Goal: Task Accomplishment & Management: Manage account settings

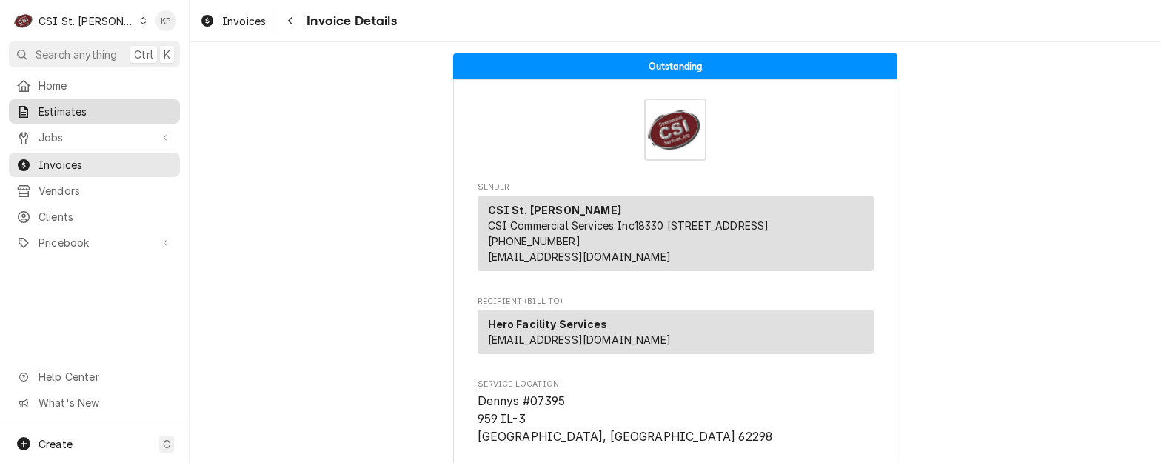
scroll to position [296, 0]
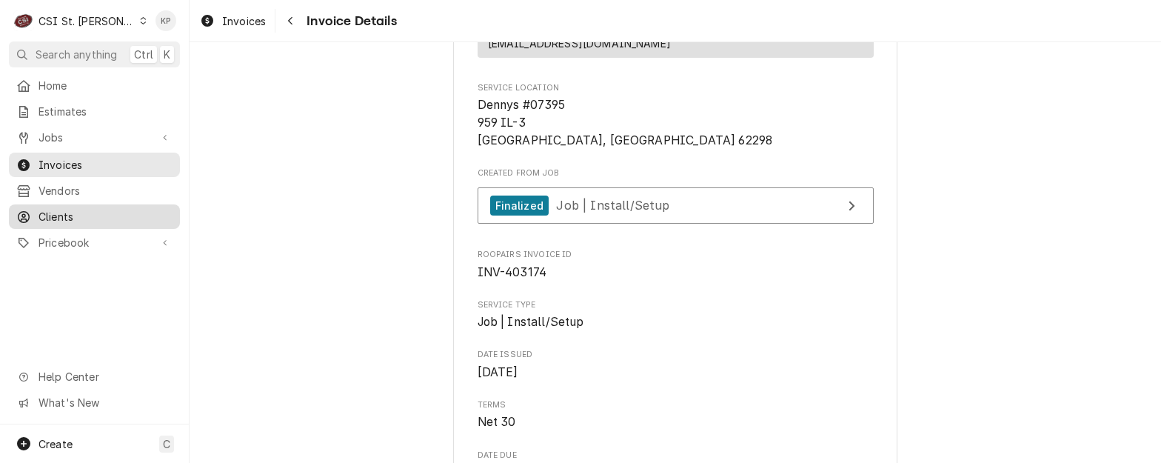
click at [44, 213] on span "Clients" at bounding box center [106, 217] width 134 height 16
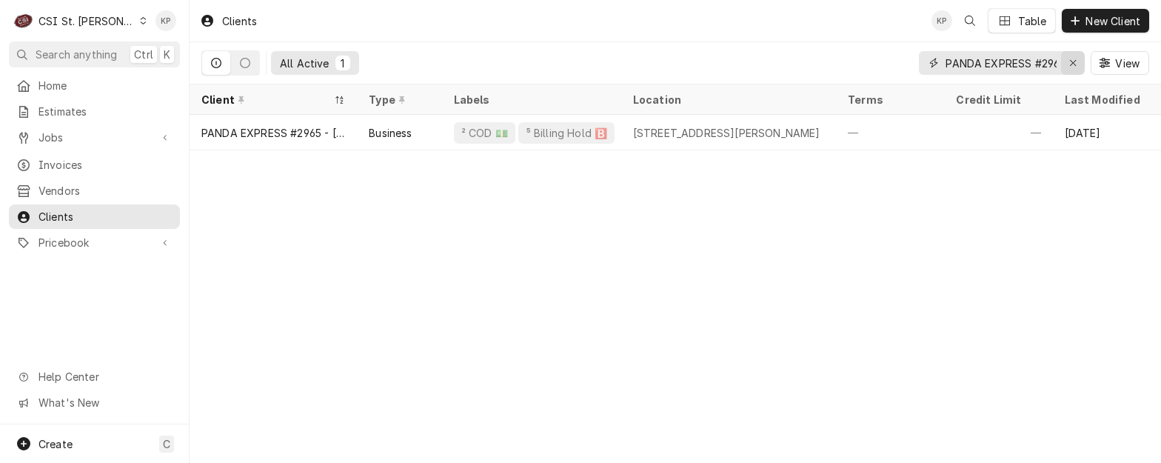
click at [1070, 63] on icon "Erase input" at bounding box center [1073, 63] width 8 height 10
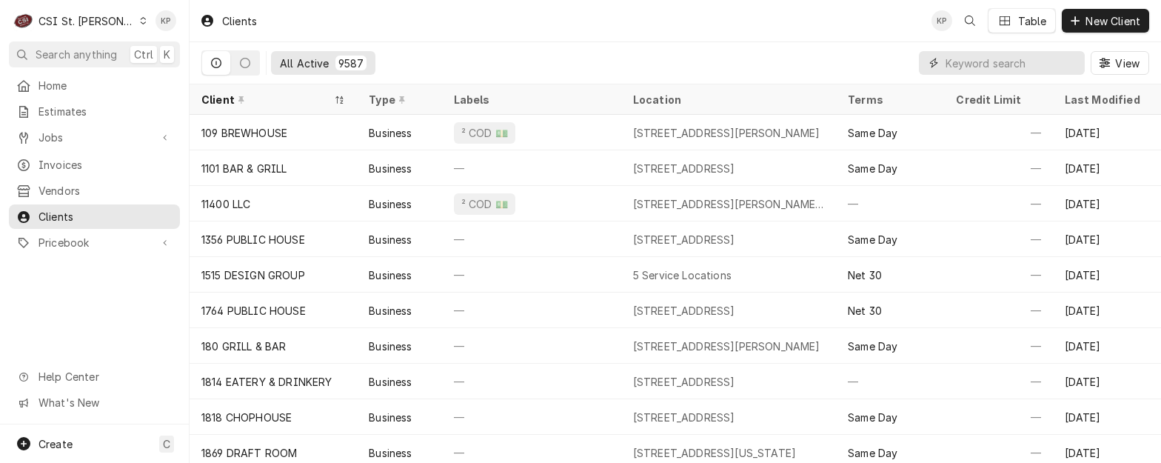
paste input "Gallery Pub on [PERSON_NAME]"
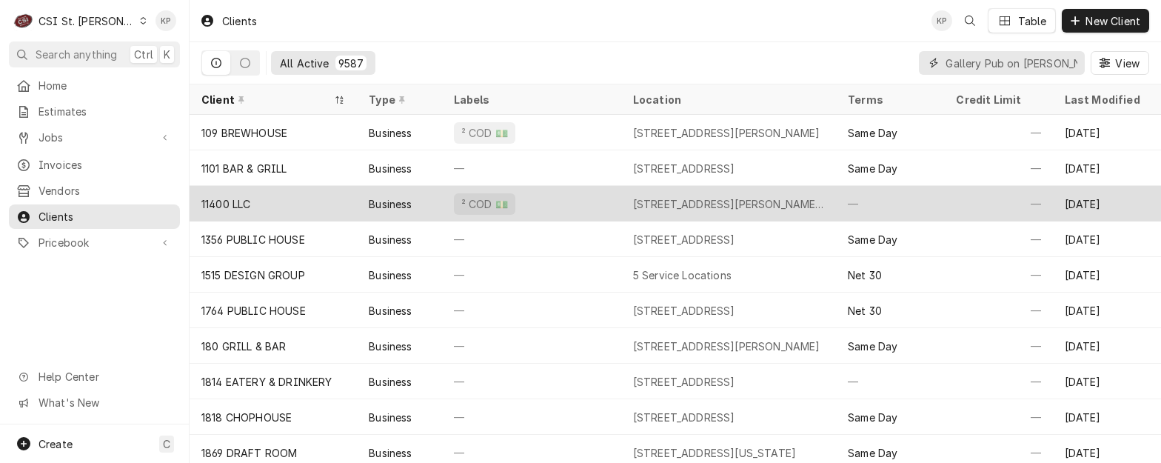
scroll to position [0, 12]
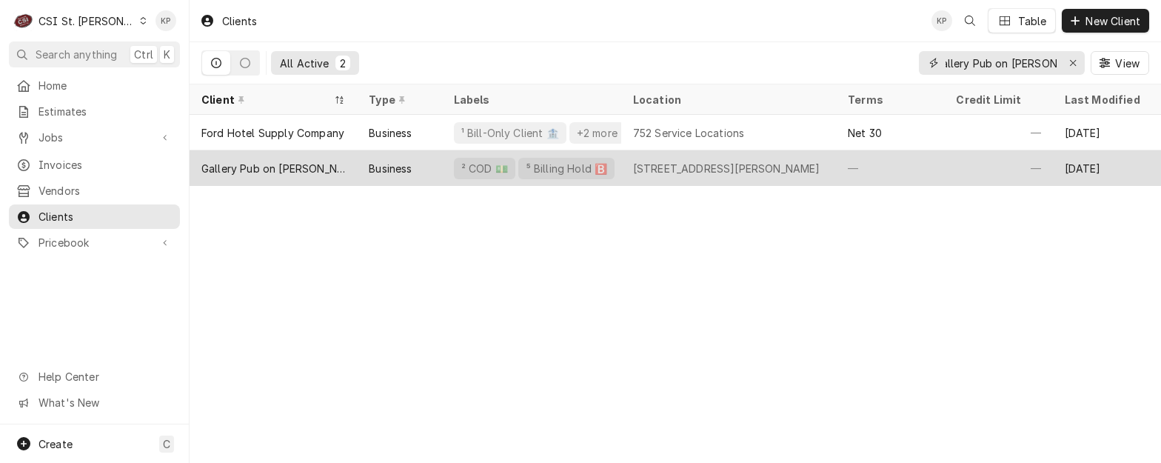
type input "Gallery Pub on [PERSON_NAME]"
click at [263, 163] on div "Gallery Pub on [PERSON_NAME]" at bounding box center [273, 169] width 144 height 16
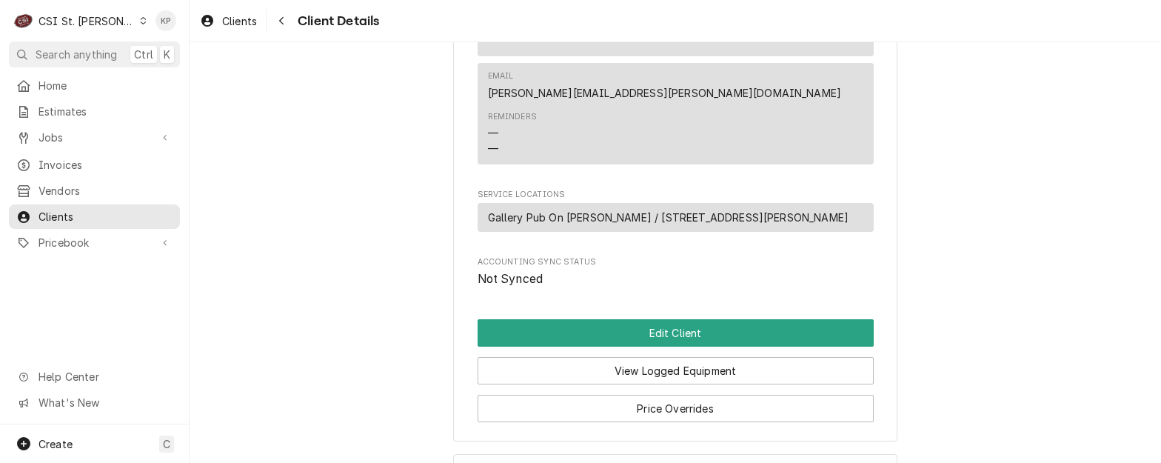
scroll to position [745, 0]
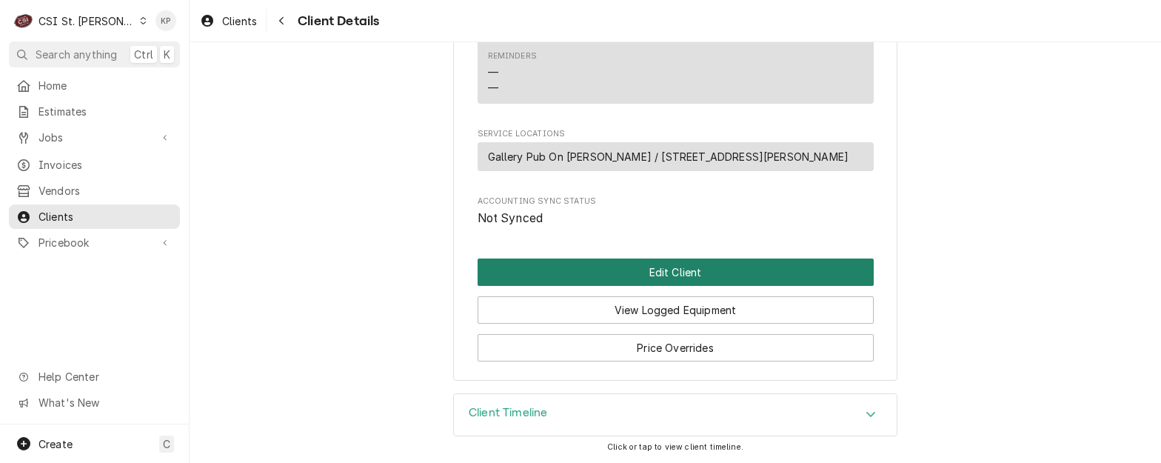
click at [653, 279] on button "Edit Client" at bounding box center [676, 271] width 396 height 27
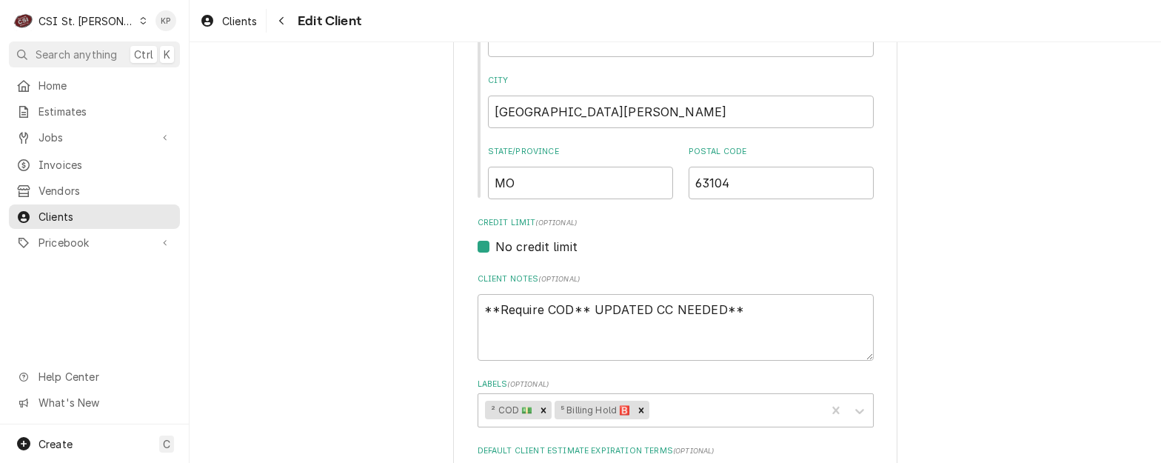
scroll to position [518, 0]
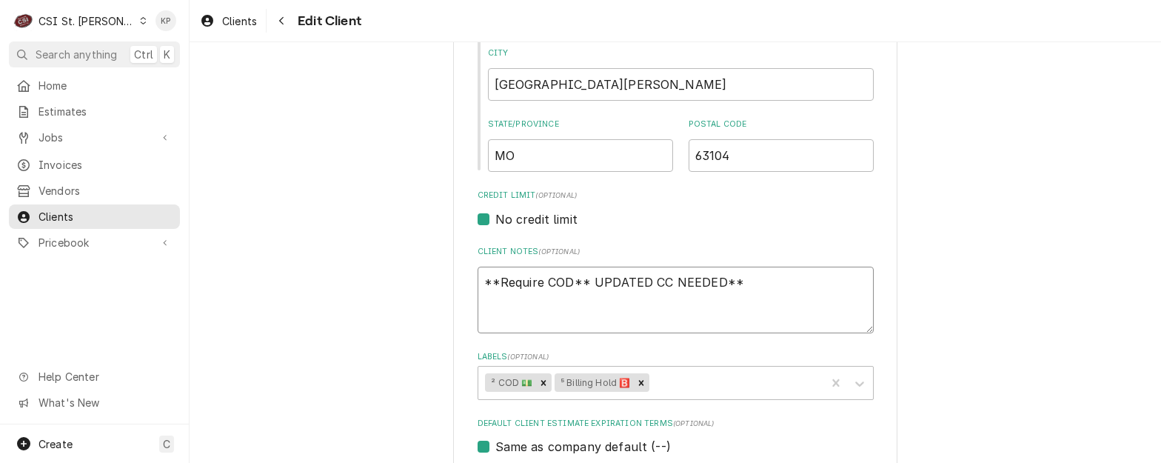
drag, startPoint x: 738, startPoint y: 283, endPoint x: 470, endPoint y: 284, distance: 268.1
type textarea "x"
type textarea "4"
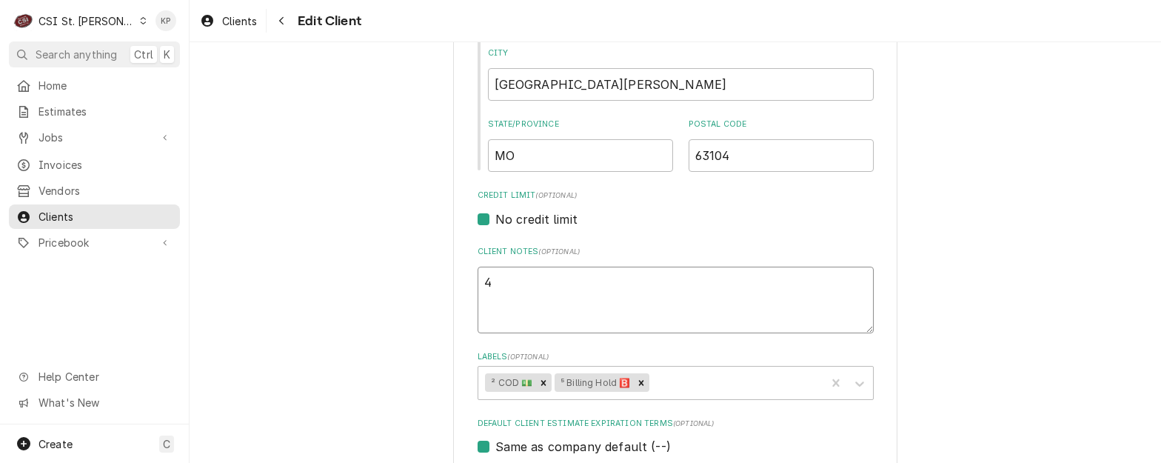
type textarea "x"
type textarea "48"
type textarea "x"
type textarea "487"
type textarea "x"
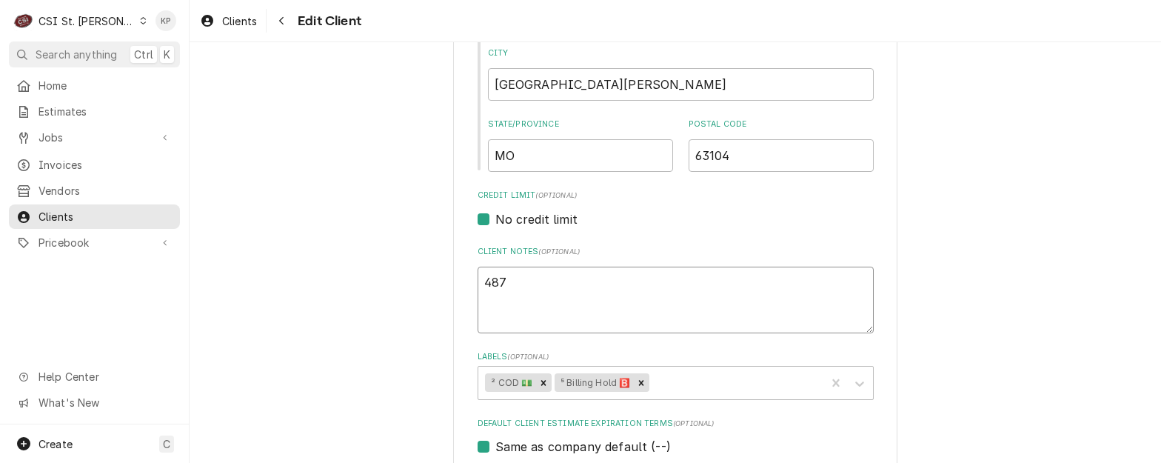
type textarea "4873"
type textarea "x"
type textarea "48730"
type textarea "x"
type textarea "487301"
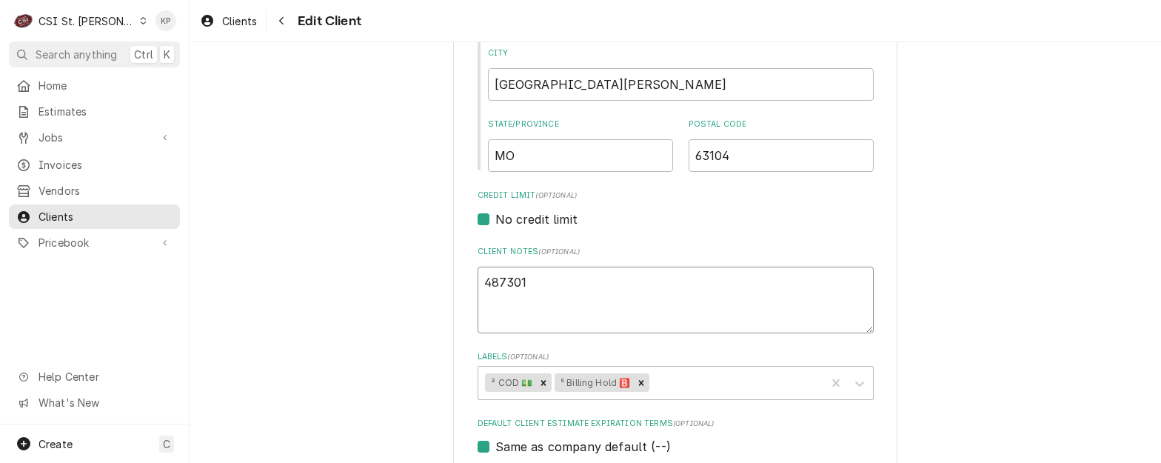
type textarea "x"
type textarea "4873010"
type textarea "x"
type textarea "48730100"
type textarea "x"
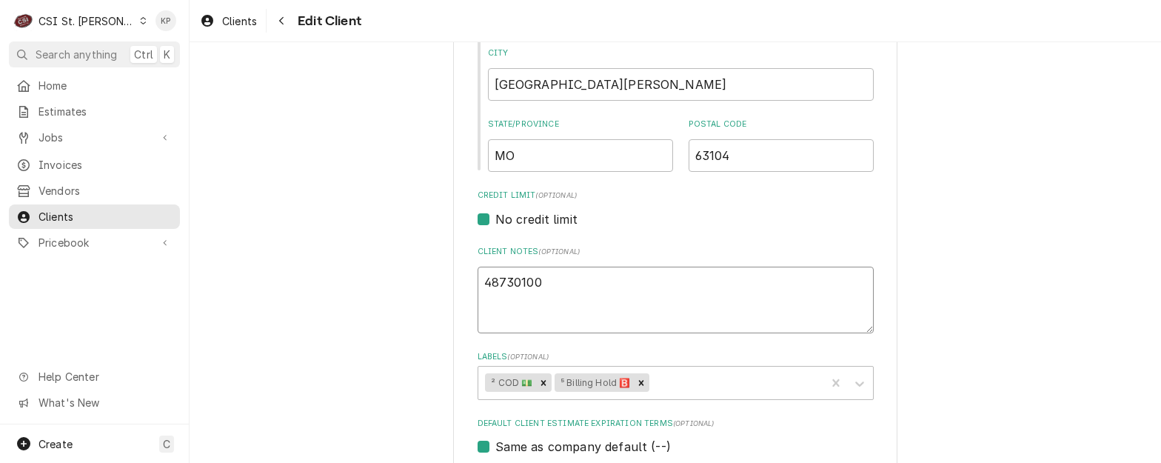
type textarea "487301000"
type textarea "x"
type textarea "4873010001"
type textarea "x"
type textarea "48730100017"
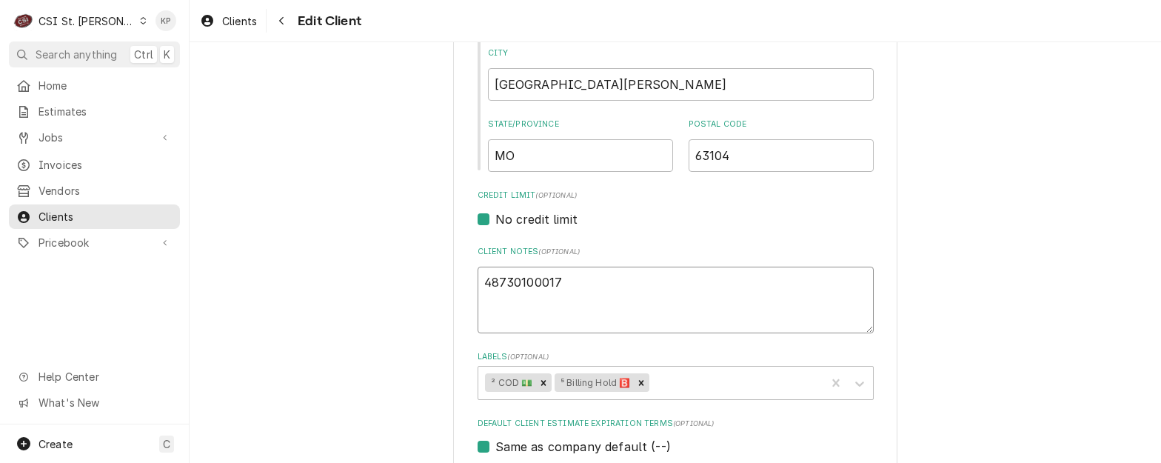
type textarea "x"
type textarea "487301000171"
type textarea "x"
type textarea "4873010001714"
type textarea "x"
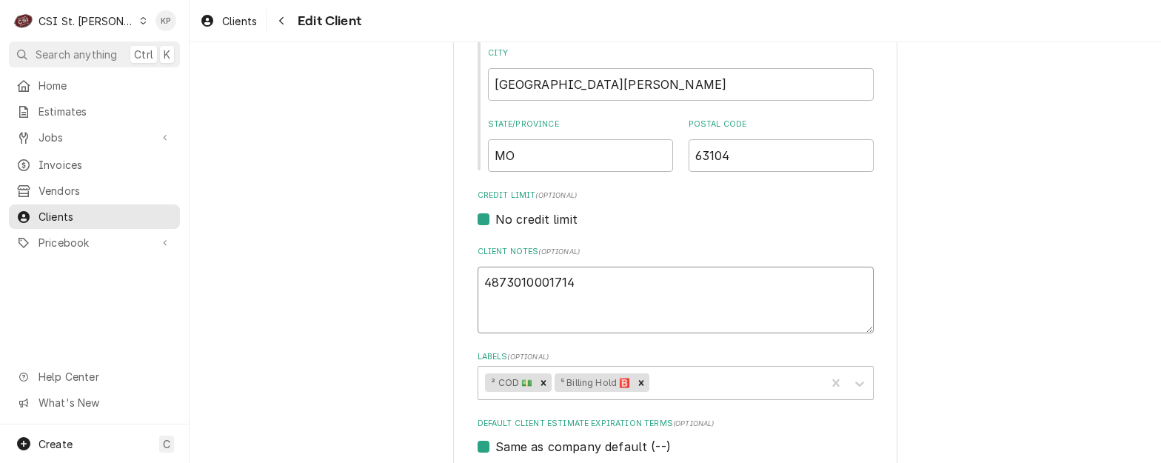
type textarea "48730100017141"
type textarea "x"
type textarea "487301000171417"
type textarea "x"
type textarea "4873010001714174"
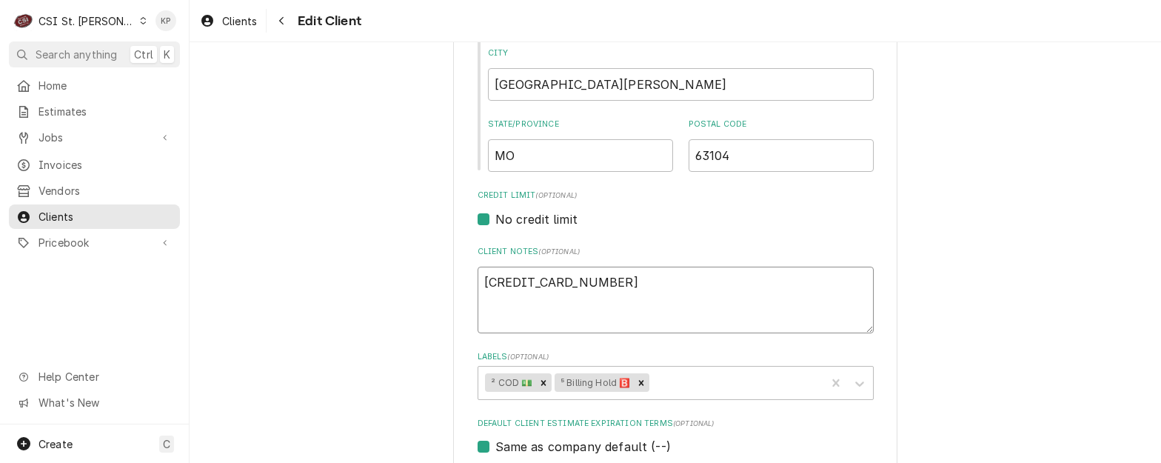
type textarea "x"
type textarea "4873010001714174"
type textarea "x"
type textarea "4873010001714174"
type textarea "x"
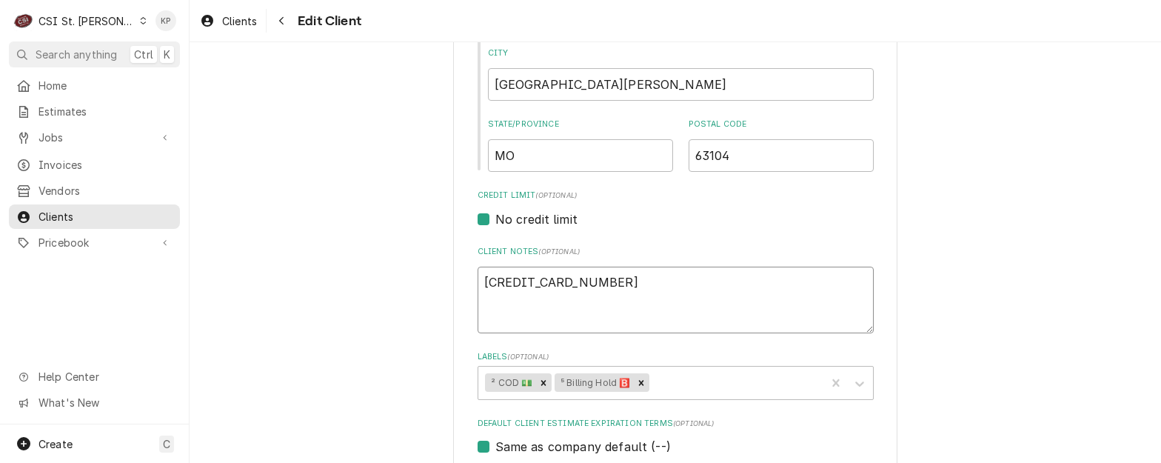
type textarea "4873010001714174"
type textarea "x"
type textarea "4873010001714174"
type textarea "x"
type textarea "4873010001714174 0"
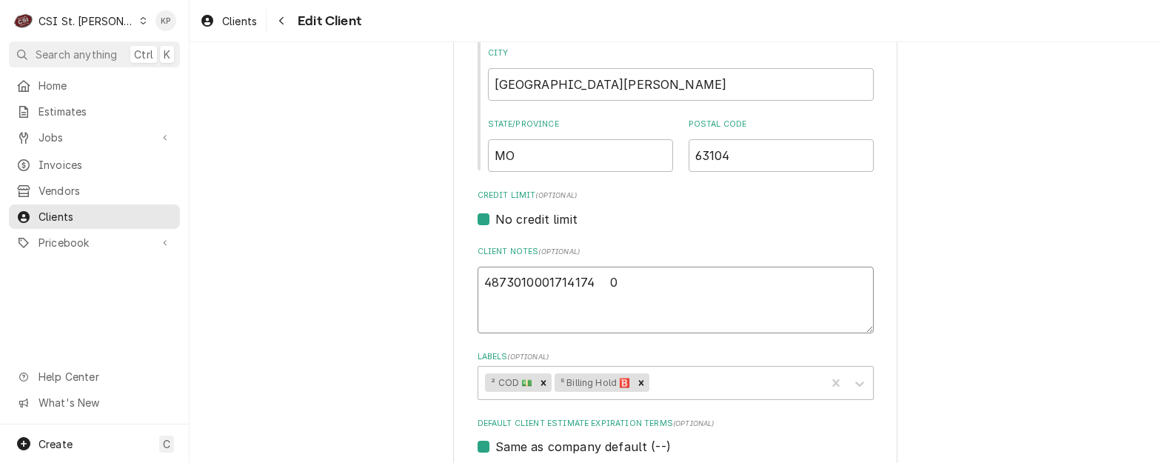
type textarea "x"
type textarea "4873010001714174 08"
type textarea "x"
type textarea "4873010001714174 08/"
type textarea "x"
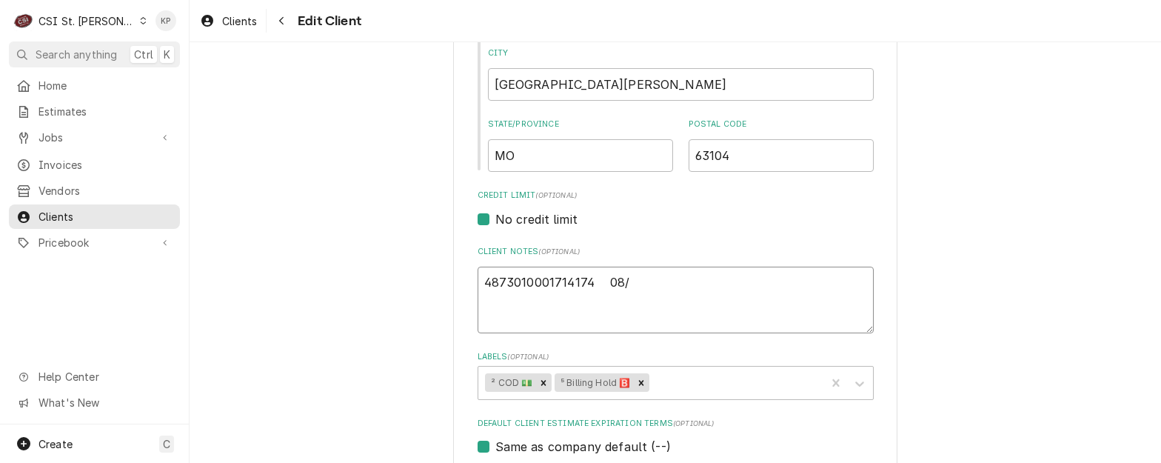
type textarea "4873010001714174 08/2"
type textarea "x"
type textarea "4873010001714174 08/28"
type textarea "x"
type textarea "4873010001714174 08/28"
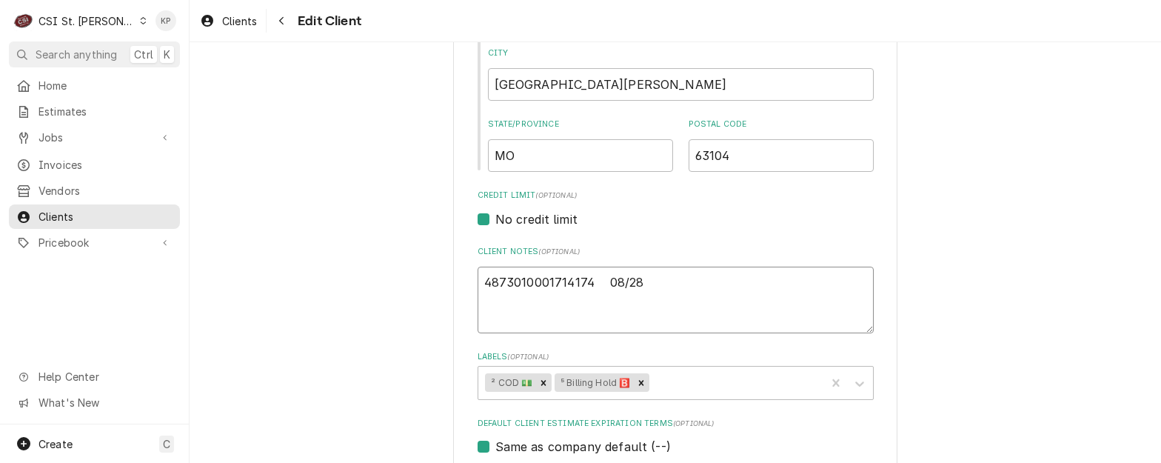
type textarea "x"
type textarea "4873010001714174 08/28"
type textarea "x"
type textarea "4873010001714174 08/28"
type textarea "x"
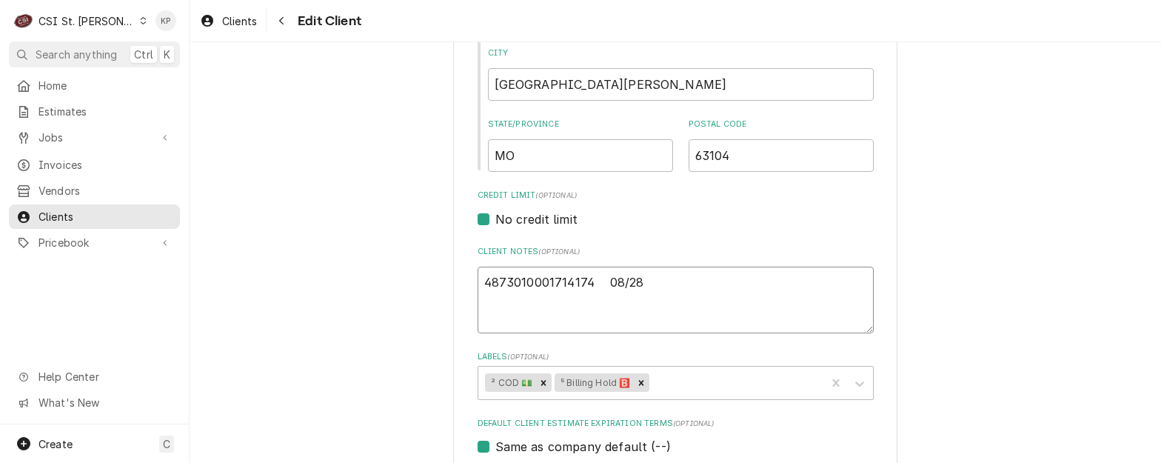
type textarea "4873010001714174 08/28"
type textarea "x"
type textarea "4873010001714174 08/28 2"
type textarea "x"
type textarea "4873010001714174 08/28 20"
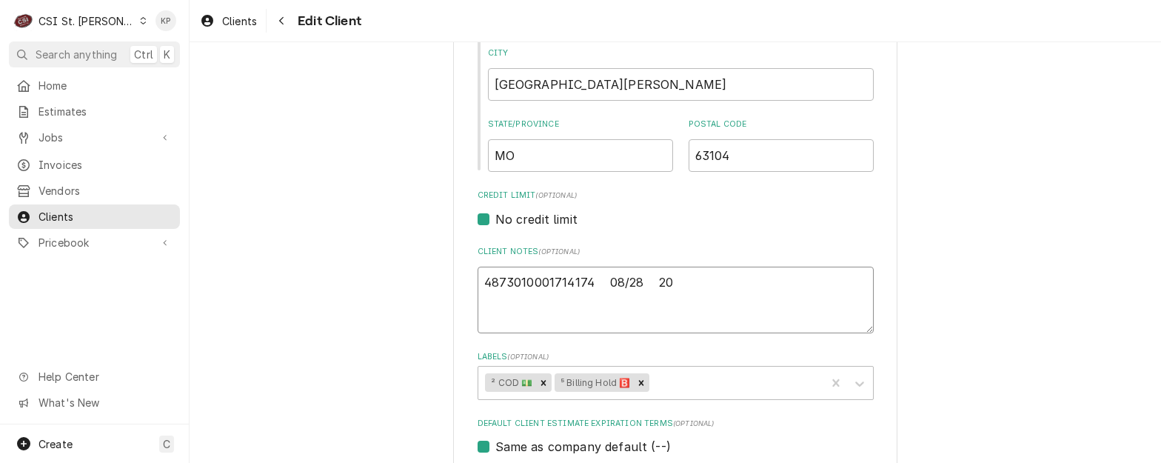
type textarea "x"
type textarea "4873010001714174 08/28 201"
type textarea "x"
type textarea "4873010001714174 08/28 201"
type textarea "x"
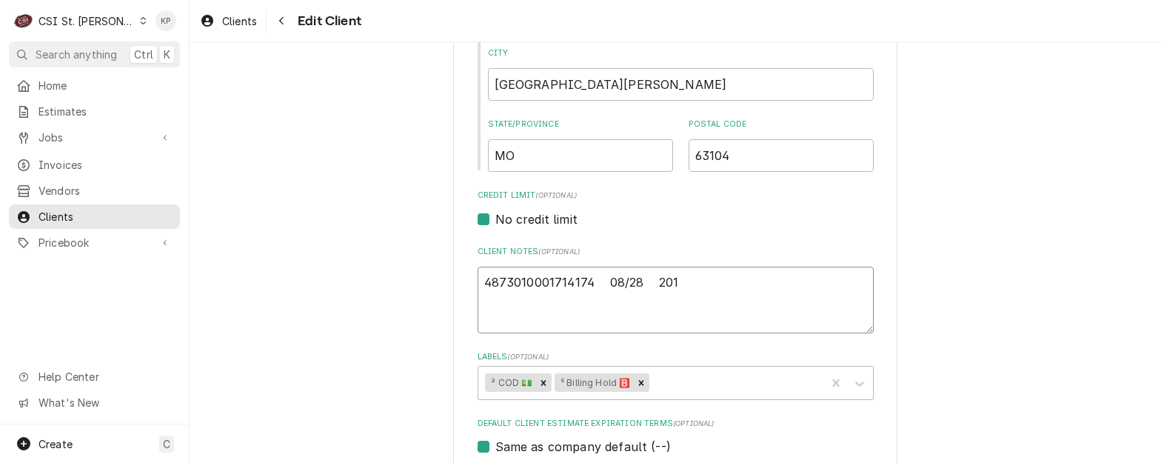
type textarea "4873010001714174 08/28 201 d"
type textarea "x"
type textarea "4873010001714174 08/28 201 da"
type textarea "x"
type textarea "4873010001714174 08/28 201 dav"
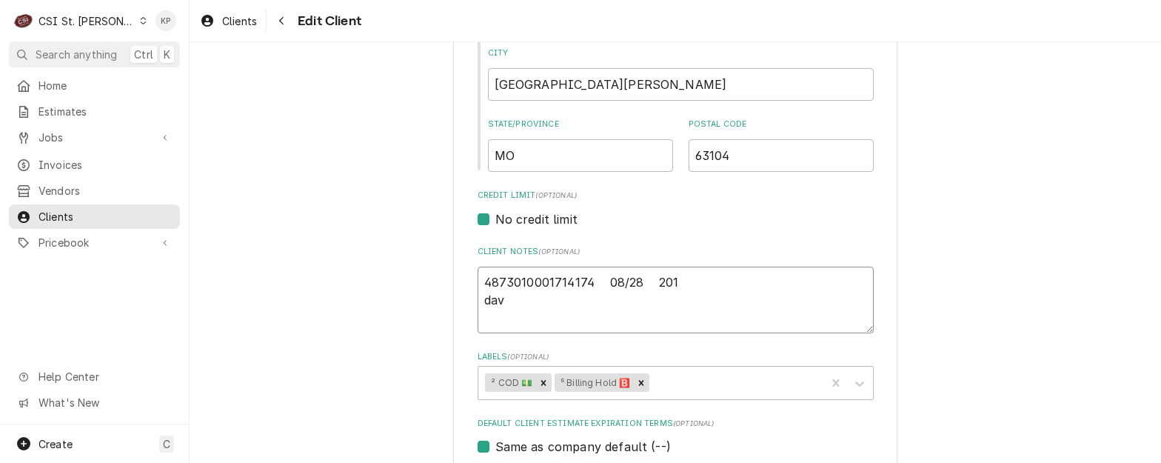
type textarea "x"
type textarea "4873010001714174 08/28 201 davi"
type textarea "x"
type textarea "4873010001714174 08/28 201 david"
type textarea "x"
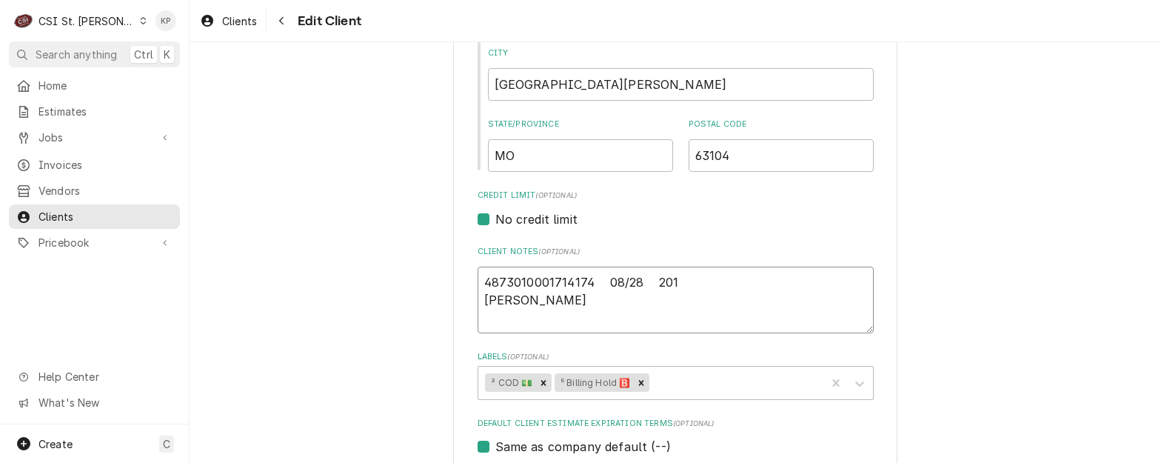
type textarea "4873010001714174 08/28 201 davi"
type textarea "x"
type textarea "4873010001714174 08/28 201 dav"
type textarea "x"
type textarea "4873010001714174 08/28 201 da"
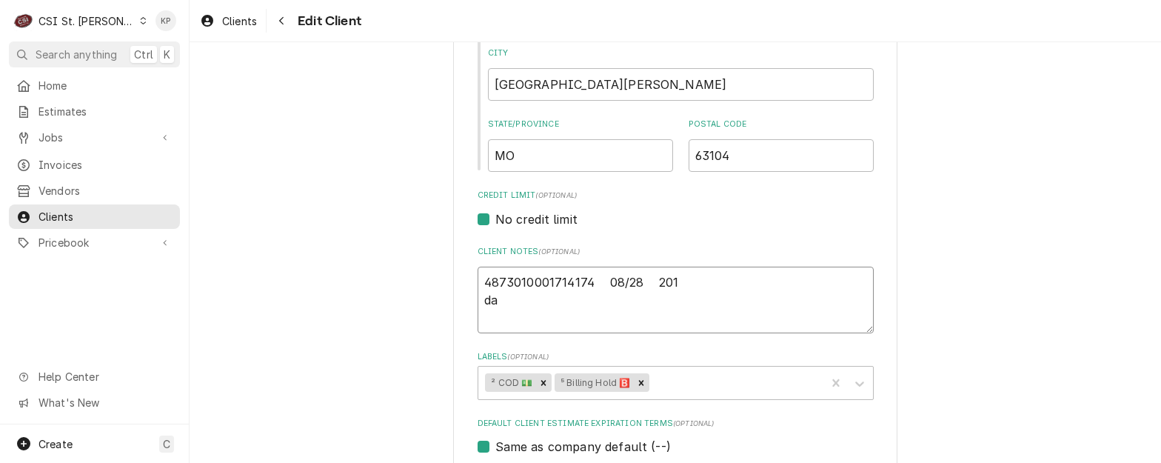
type textarea "x"
type textarea "4873010001714174 08/28 201 d"
type textarea "x"
type textarea "4873010001714174 08/28 201"
type textarea "x"
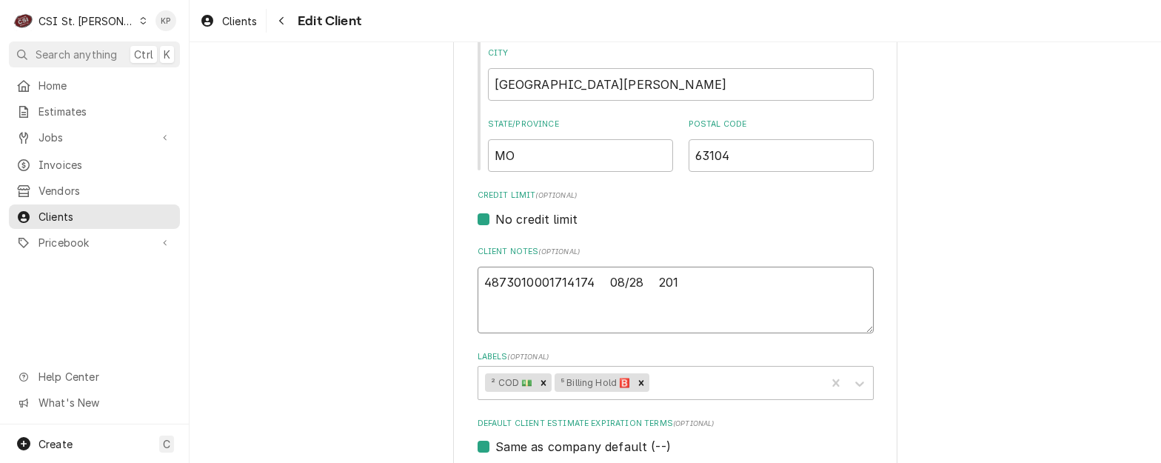
type textarea "4873010001714174 08/28 201 D"
type textarea "x"
type textarea "4873010001714174 08/28 201 DA"
type textarea "x"
type textarea "4873010001714174 08/28 201 DAV"
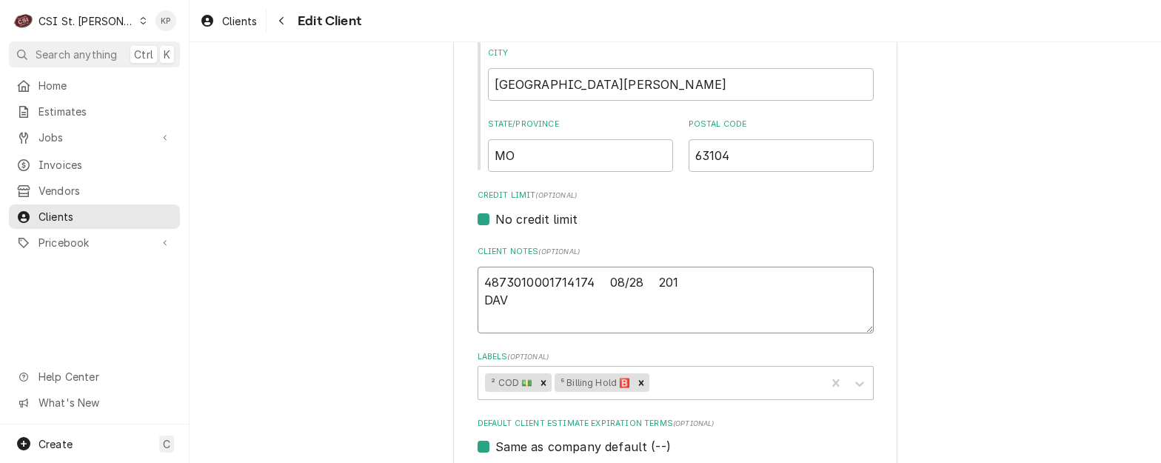
type textarea "x"
type textarea "4873010001714174 08/28 201 DAVI"
type textarea "x"
type textarea "4873010001714174 08/28 201 DAVID"
type textarea "x"
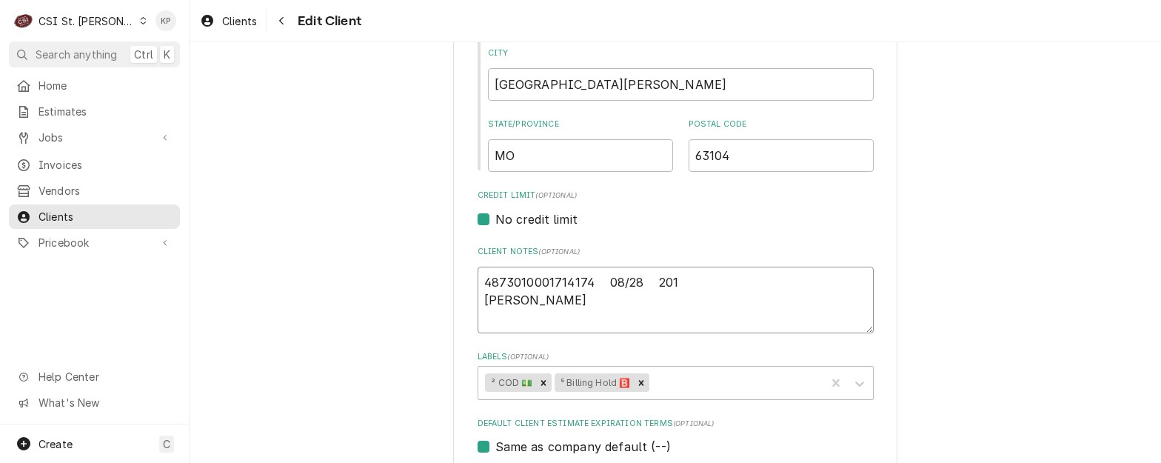
type textarea "4873010001714174 08/28 201 DAVID"
type textarea "x"
type textarea "4873010001714174 08/28 201 DAVID W"
type textarea "x"
type textarea "4873010001714174 08/28 201 DAVID W"
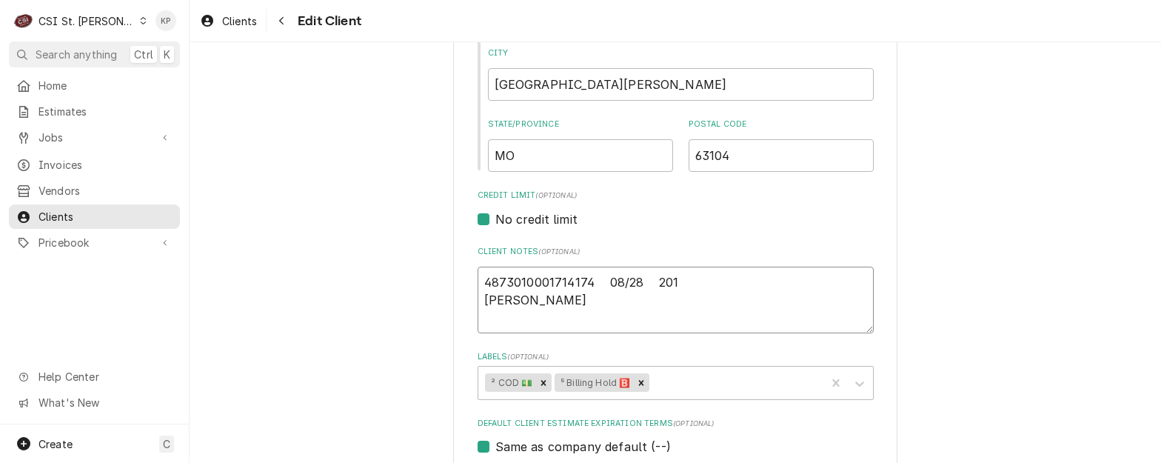
type textarea "x"
type textarea "4873010001714174 08/28 201 DAVID W G"
type textarea "x"
type textarea "4873010001714174 08/28 201 DAVID W GA"
type textarea "x"
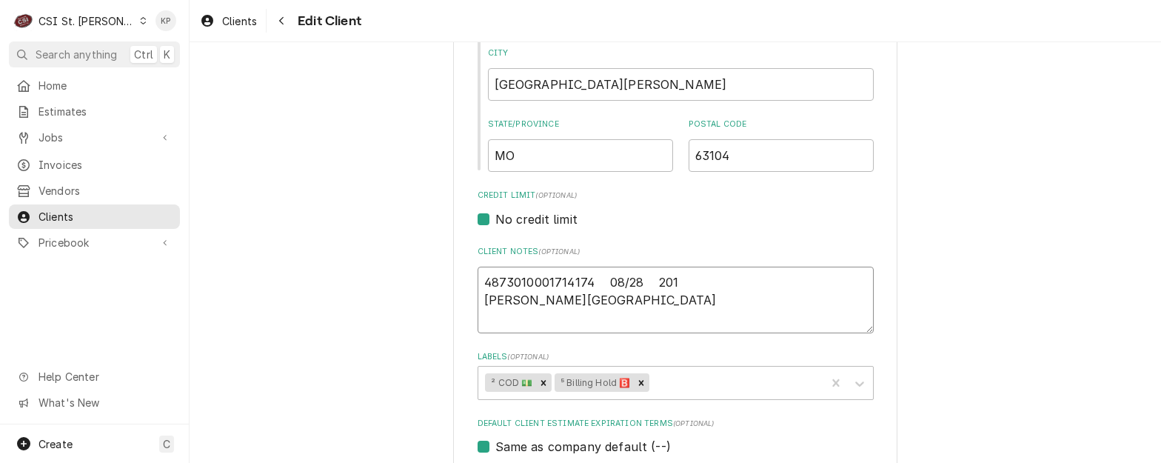
type textarea "4873010001714174 08/28 201 DAVID W GAN"
type textarea "x"
type textarea "4873010001714174 08/28 201 DAVID W GANT"
type textarea "x"
type textarea "4873010001714174 08/28 201 DAVID W GANT"
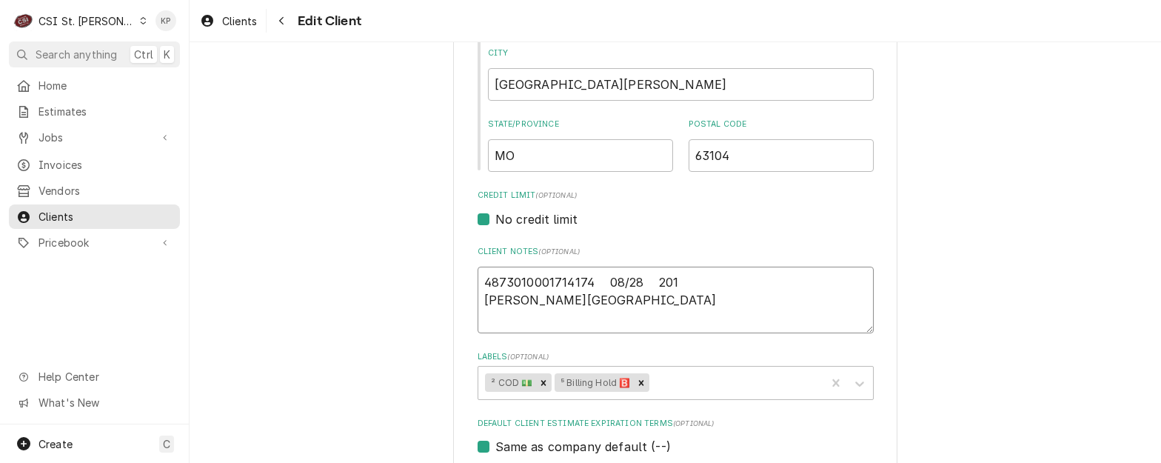
type textarea "x"
type textarea "4873010001714174 08/28 201 DAVID W GANT G"
type textarea "x"
type textarea "4873010001714174 08/28 201 DAVID W GANT GA"
type textarea "x"
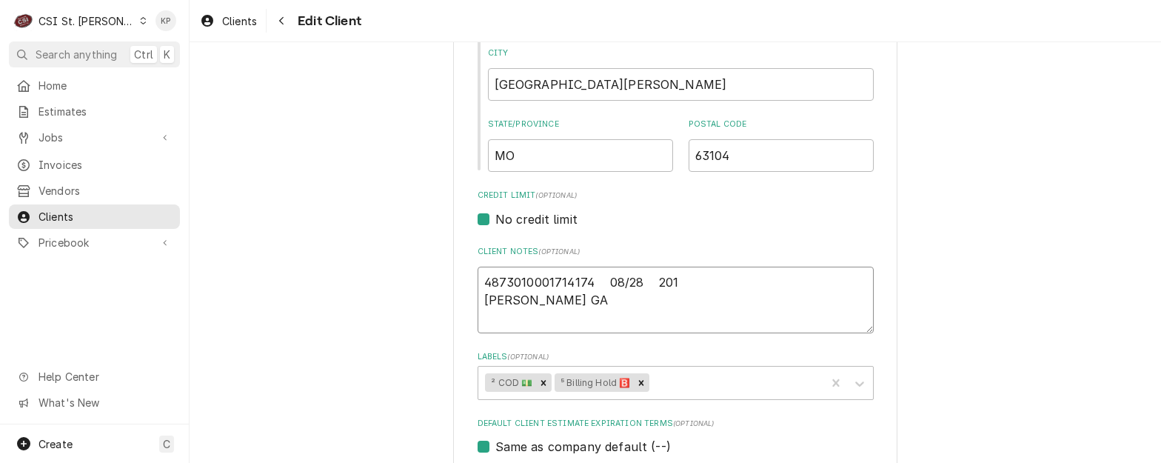
type textarea "4873010001714174 08/28 201 DAVID W GANT GAL"
type textarea "x"
type textarea "4873010001714174 08/28 201 DAVID W GANT GALE"
type textarea "x"
type textarea "4873010001714174 08/28 201 DAVID W GANT GALER"
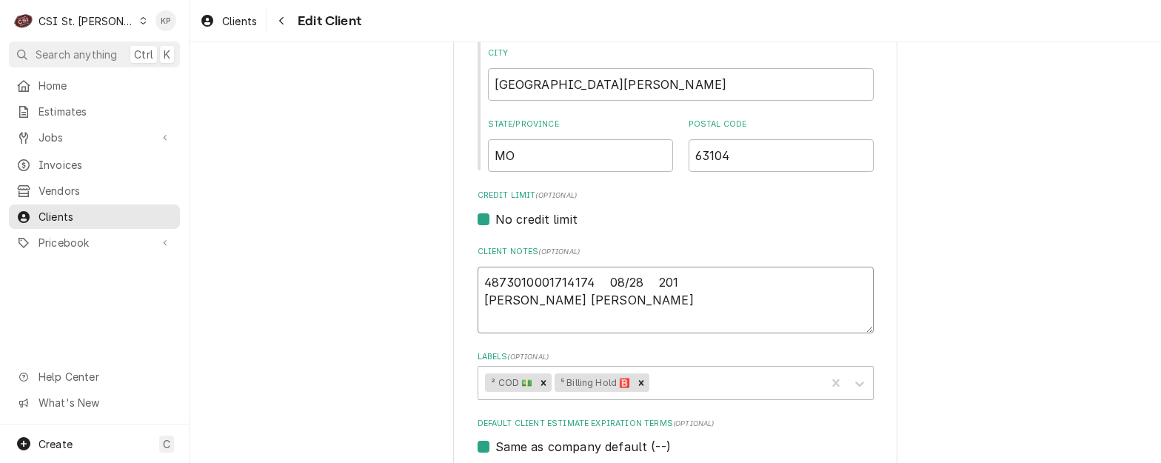
type textarea "x"
type textarea "4873010001714174 08/28 201 DAVID W GANT GALERY"
type textarea "x"
type textarea "4873010001714174 08/28 201 DAVID W GANT GALERY"
type textarea "x"
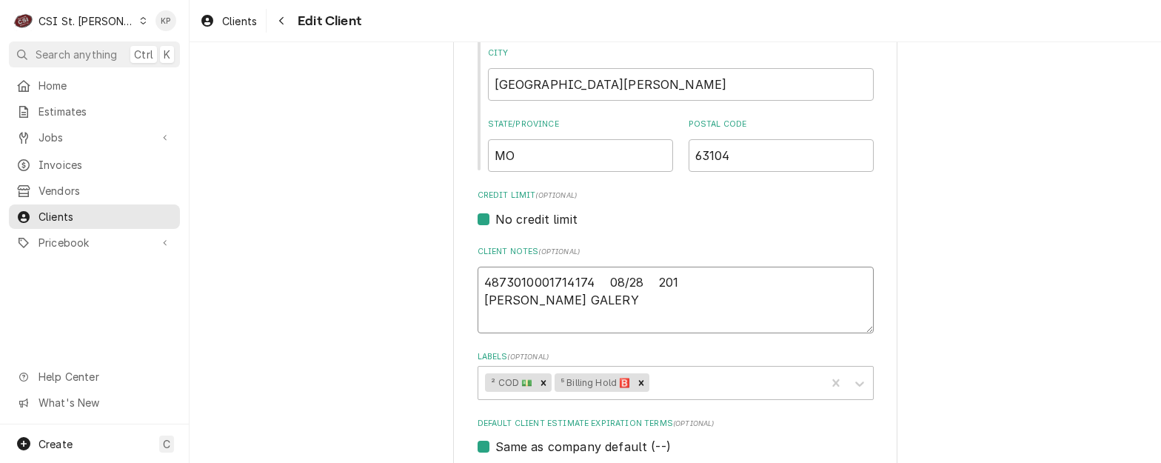
type textarea "4873010001714174 08/28 201 DAVID W GANT GALERY"
type textarea "x"
type textarea "4873010001714174 08/28 201 DAVID W GANT GALER"
type textarea "x"
type textarea "4873010001714174 08/28 201 DAVID W GANT GALE"
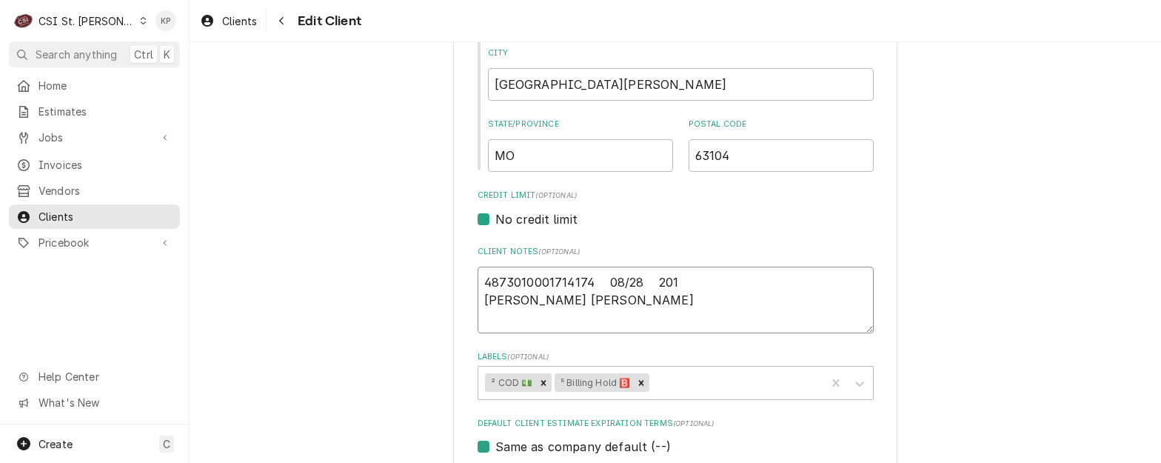
type textarea "x"
type textarea "4873010001714174 08/28 201 DAVID W GANT GAL"
type textarea "x"
type textarea "4873010001714174 08/28 201 DAVID W GANT GA"
type textarea "x"
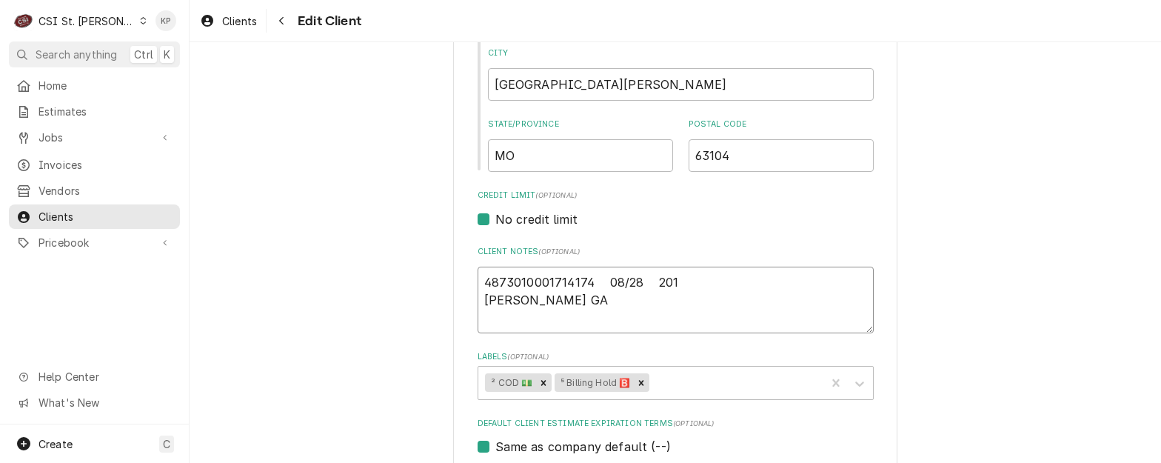
type textarea "4873010001714174 08/28 201 DAVID W GANT G"
type textarea "x"
type textarea "4873010001714174 08/28 201 DAVID W GANT"
type textarea "x"
type textarea "4873010001714174 08/28 201 DAVID W GANT -"
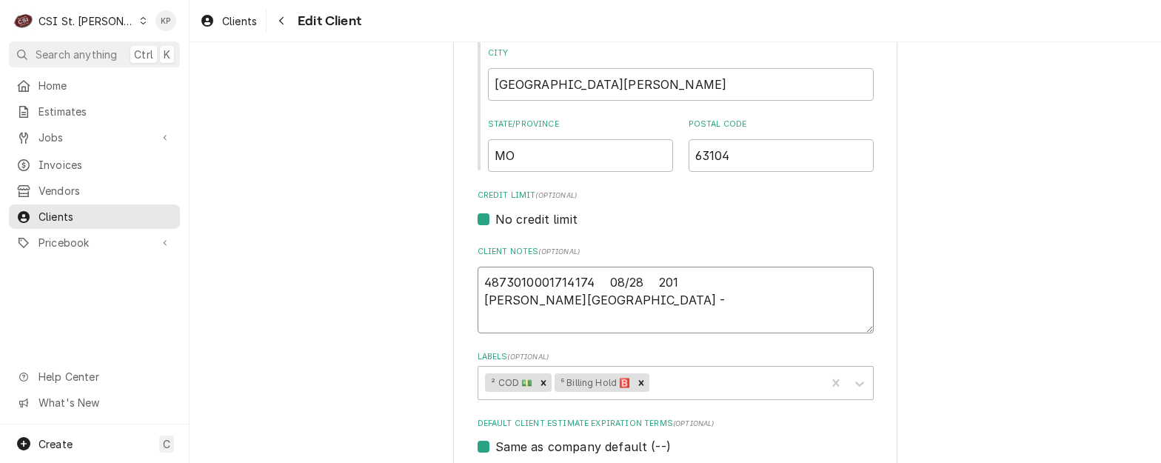
type textarea "x"
type textarea "4873010001714174 08/28 201 DAVID W GANT -G"
type textarea "x"
type textarea "4873010001714174 08/28 201 DAVID W GANT -GA"
type textarea "x"
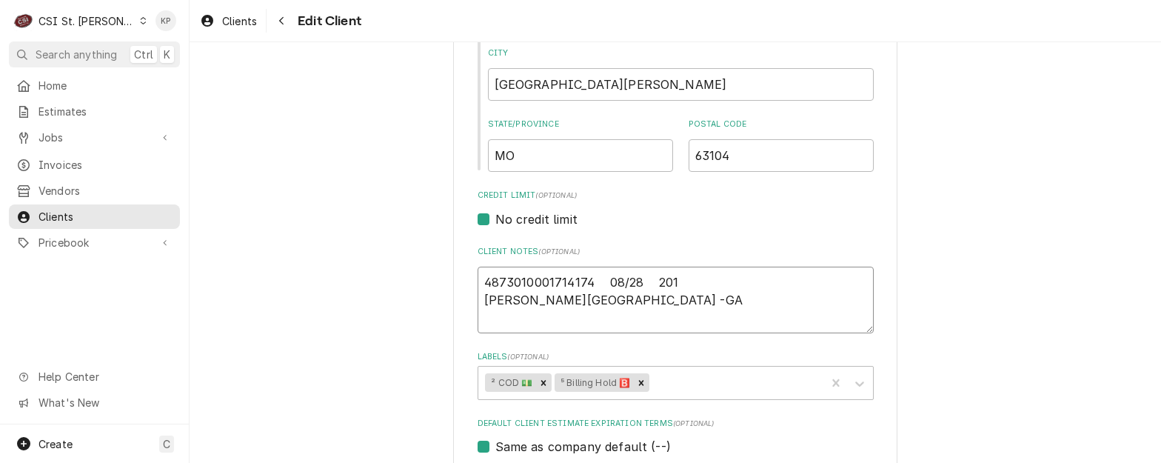
type textarea "4873010001714174 08/28 201 DAVID W GANT -GAL"
type textarea "x"
type textarea "4873010001714174 08/28 201 DAVID W GANT -GALL"
type textarea "x"
type textarea "4873010001714174 08/28 201 DAVID W GANT -GALLE"
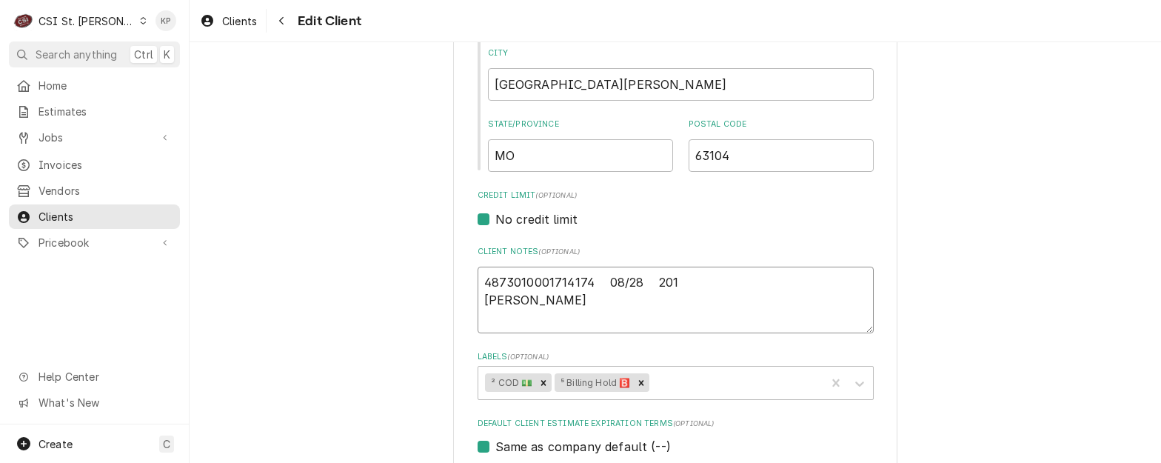
type textarea "x"
type textarea "4873010001714174 08/28 201 DAVID W GANT -GALLER"
type textarea "x"
type textarea "4873010001714174 08/28 201 DAVID W GANT -GALLERY"
type textarea "x"
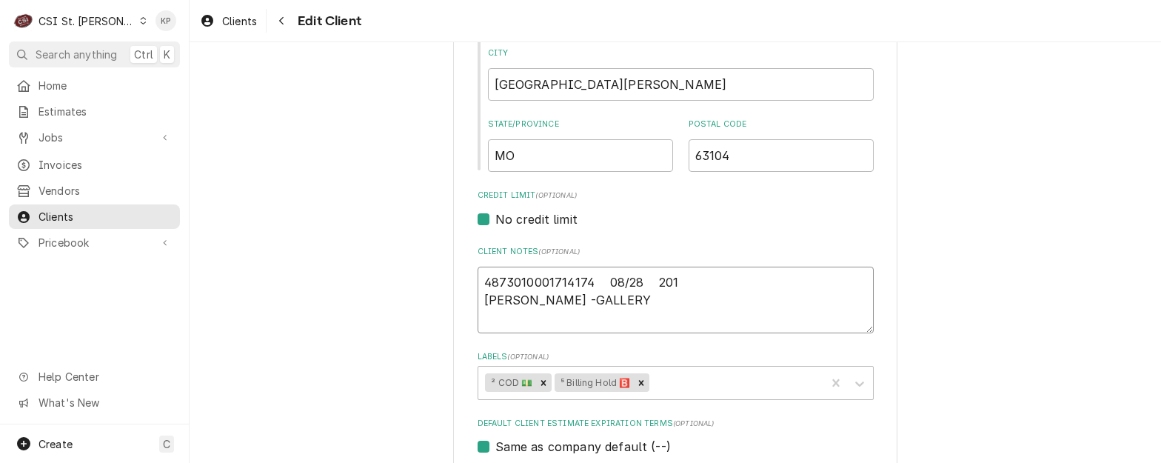
type textarea "4873010001714174 08/28 201 DAVID W GANT -GALLERY"
type textarea "x"
type textarea "4873010001714174 08/28 201 DAVID W GANT -GALLERY P"
type textarea "x"
type textarea "4873010001714174 08/28 201 DAVID W GANT -GALLERY PU"
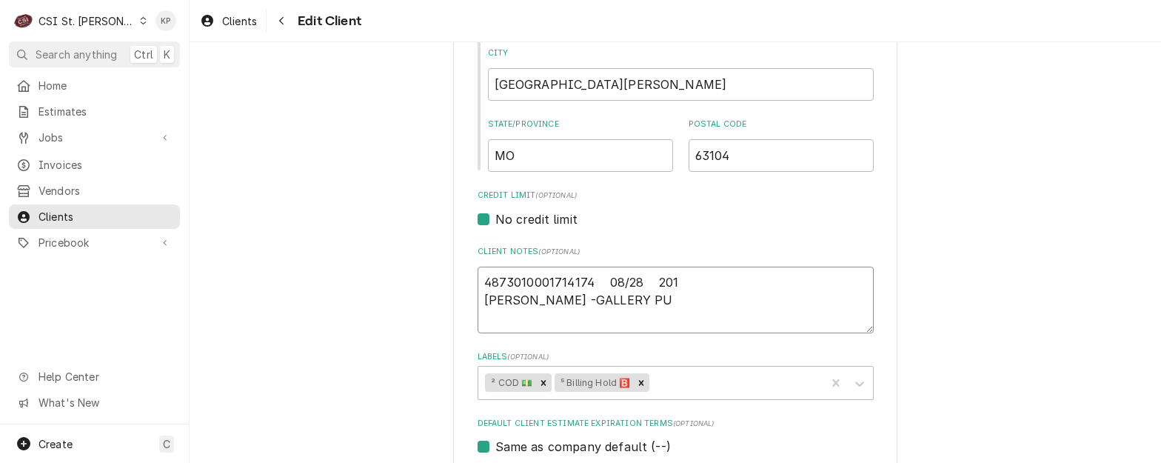
type textarea "x"
type textarea "4873010001714174 08/28 201 DAVID W GANT -GALLERY PUB"
type textarea "x"
type textarea "4873010001714174 08/28 201 DAVID W GANT -GALLERY PUB"
type textarea "x"
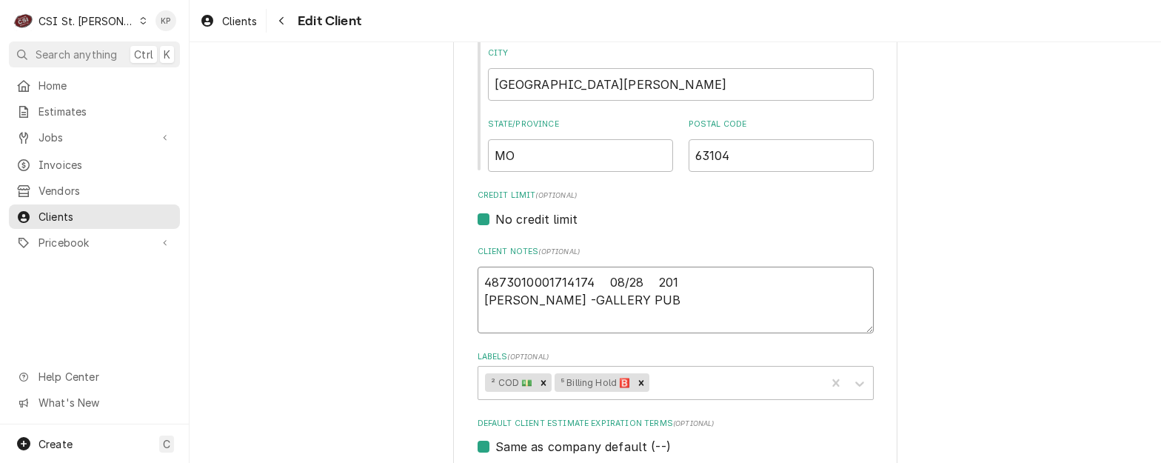
type textarea "4873010001714174 08/28 201 DAVID W GANT -GALLERY PUB"
type textarea "x"
type textarea "4873010001714174 08/28 201 DAVID W GANT -GALLERY PUB 6"
type textarea "x"
type textarea "4873010001714174 08/28 201 DAVID W GANT -GALLERY PUB 63"
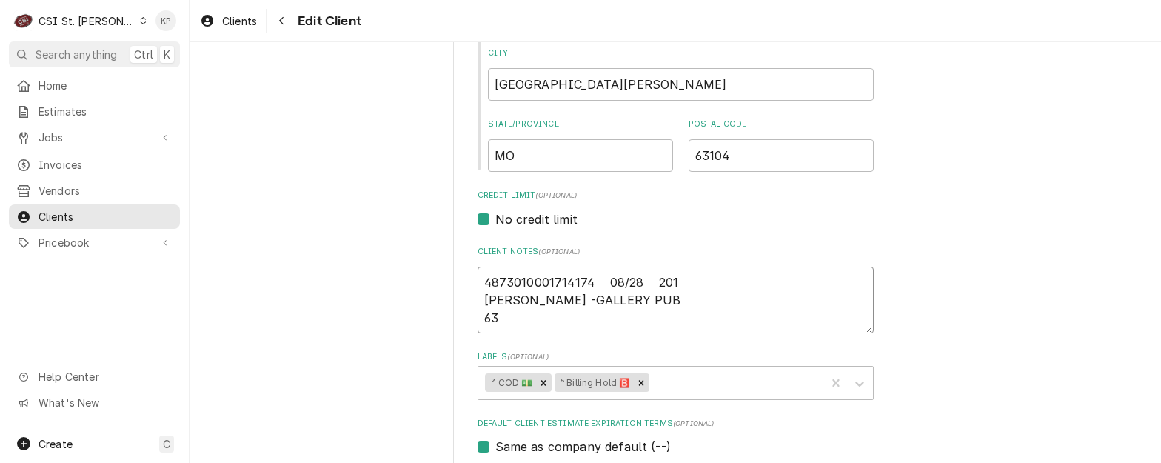
type textarea "x"
type textarea "4873010001714174 08/28 201 DAVID W GANT -GALLERY PUB 631"
type textarea "x"
type textarea "4873010001714174 08/28 201 DAVID W GANT -GALLERY PUB 6311"
type textarea "x"
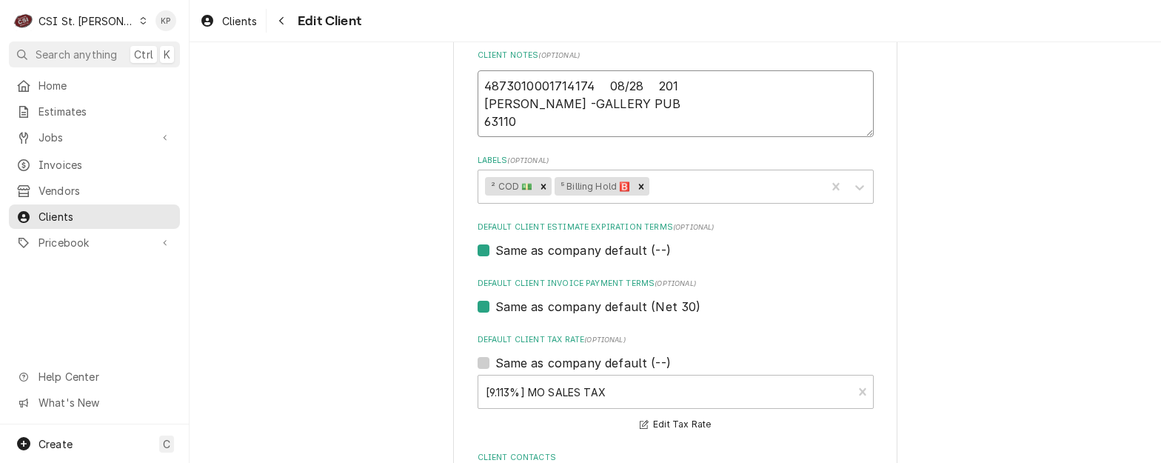
scroll to position [741, 0]
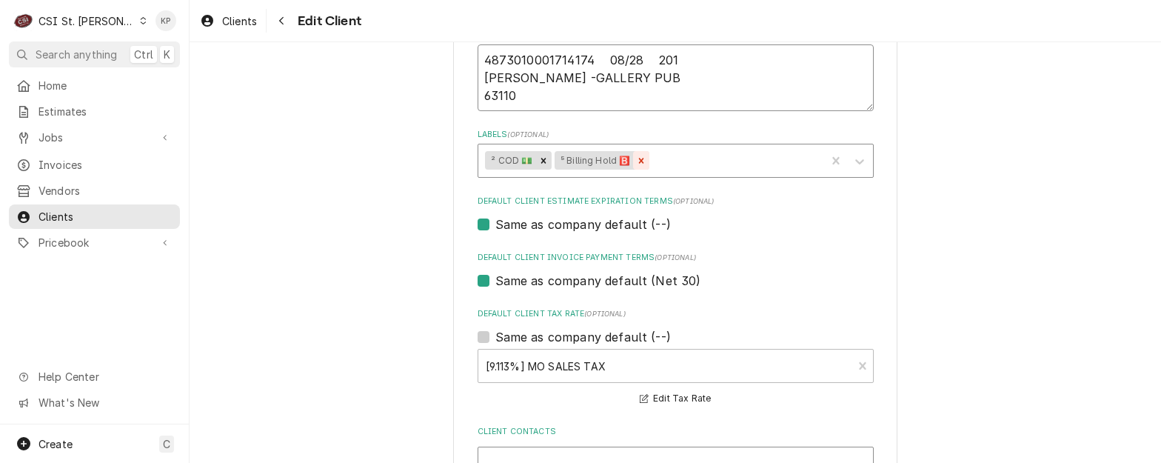
click at [636, 158] on icon "Remove ⁵ Billing Hold 🅱️" at bounding box center [641, 161] width 10 height 10
type textarea "4873010001714174 08/28 201 DAVID W GANT -GALLERY PUB 63110"
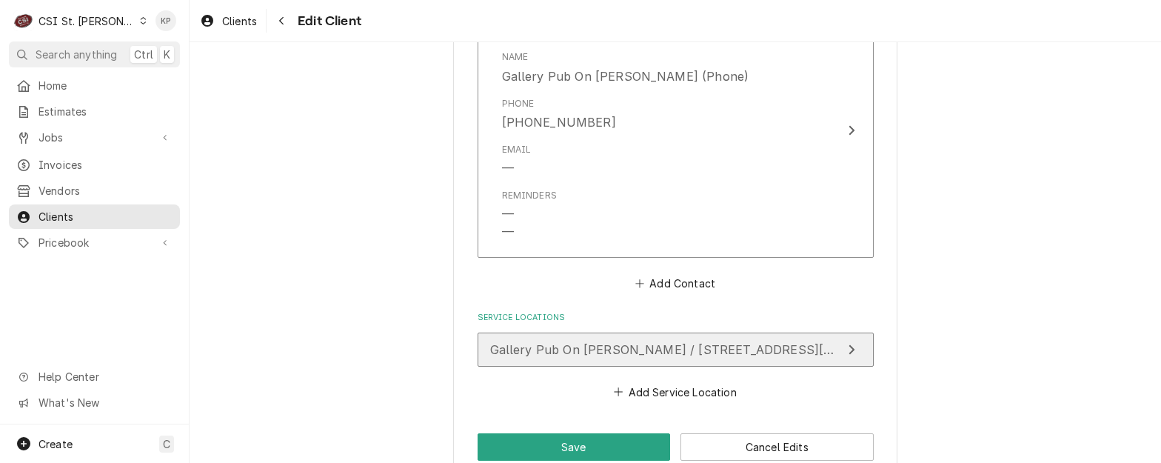
scroll to position [1446, 0]
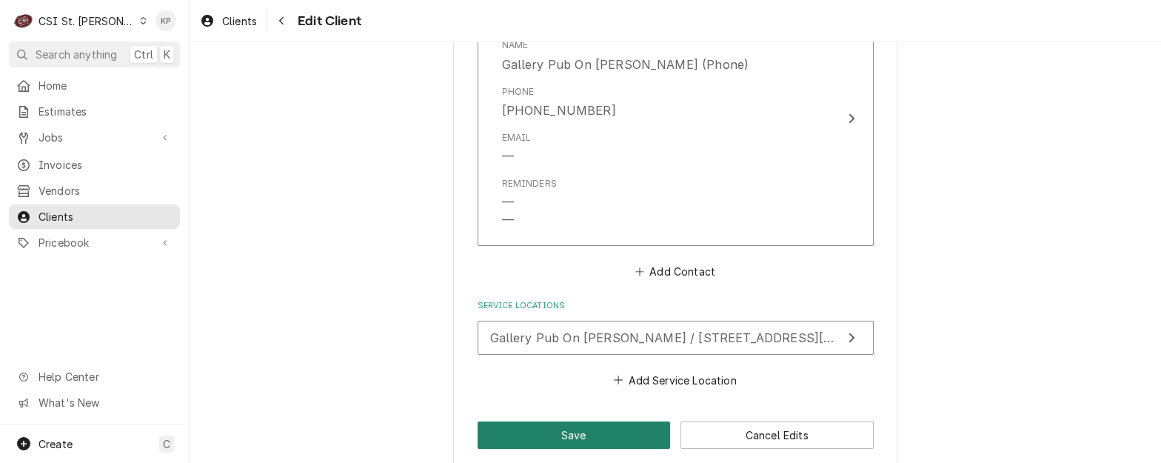
click at [607, 421] on button "Save" at bounding box center [574, 434] width 193 height 27
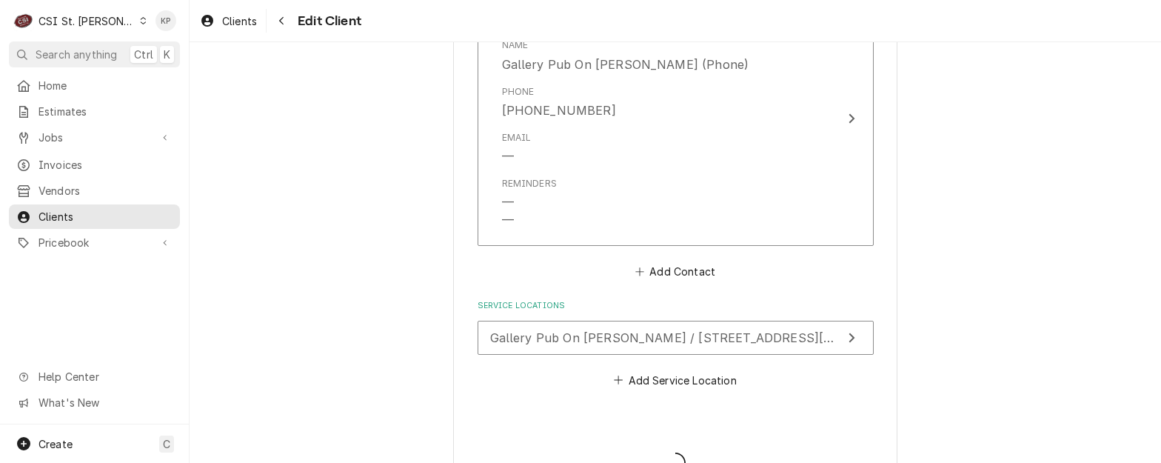
type textarea "x"
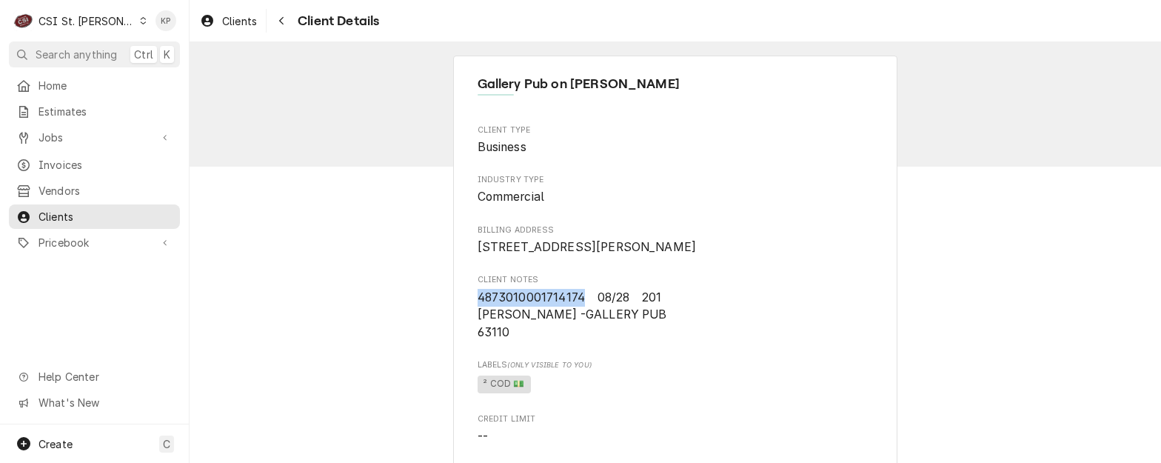
drag, startPoint x: 575, startPoint y: 314, endPoint x: 470, endPoint y: 315, distance: 105.2
drag, startPoint x: 470, startPoint y: 315, endPoint x: 479, endPoint y: 315, distance: 8.9
copy span "4873010001714174"
click at [567, 341] on span "4873010001714174 08/28 201 DAVID W GANT -GALLERY PUB 63110" at bounding box center [676, 315] width 396 height 53
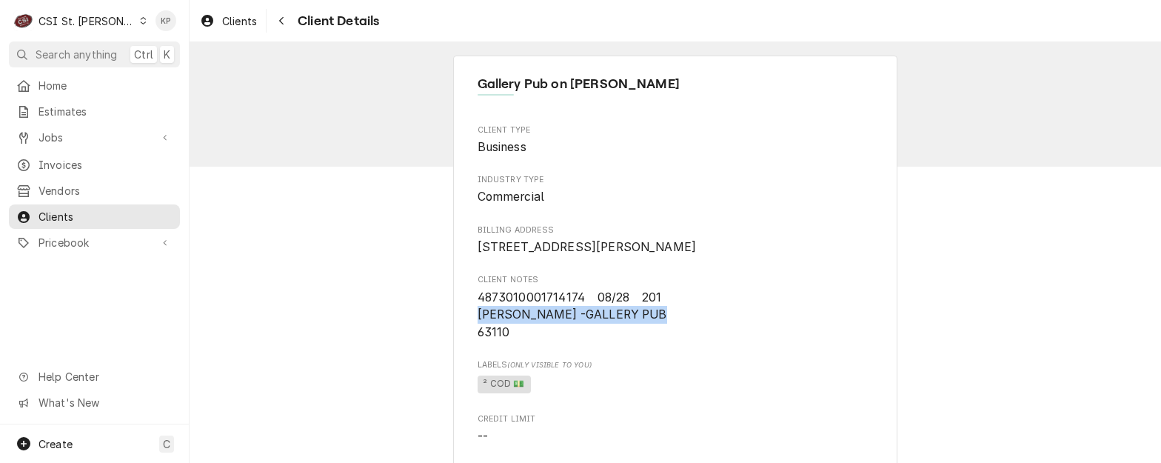
drag, startPoint x: 655, startPoint y: 333, endPoint x: 473, endPoint y: 331, distance: 182.2
click at [478, 331] on span "4873010001714174 08/28 201 DAVID W GANT -GALLERY PUB 63110" at bounding box center [676, 315] width 396 height 53
copy span "DAVID W GANT -GALLERY PUB"
drag, startPoint x: 510, startPoint y: 348, endPoint x: 458, endPoint y: 348, distance: 51.8
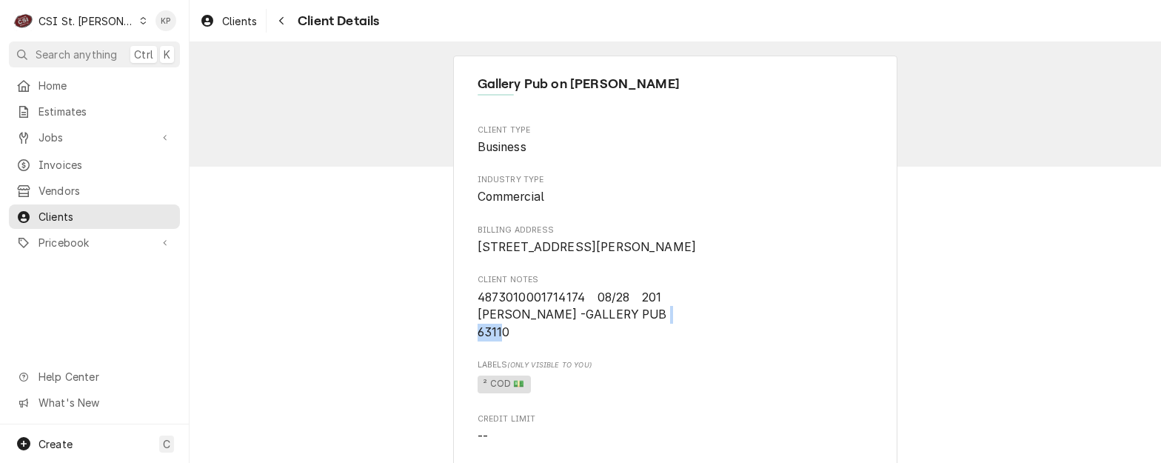
drag, startPoint x: 458, startPoint y: 348, endPoint x: 482, endPoint y: 349, distance: 23.7
copy span "63110"
click at [573, 341] on span "4873010001714174 08/28 201 DAVID W GANT -GALLERY PUB 63110" at bounding box center [676, 315] width 396 height 53
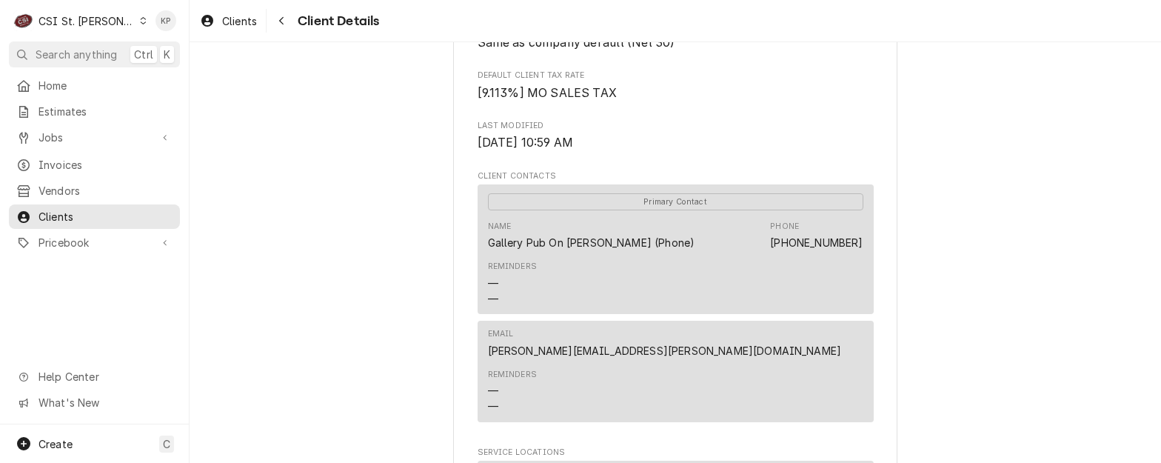
scroll to position [444, 0]
